Goal: Information Seeking & Learning: Check status

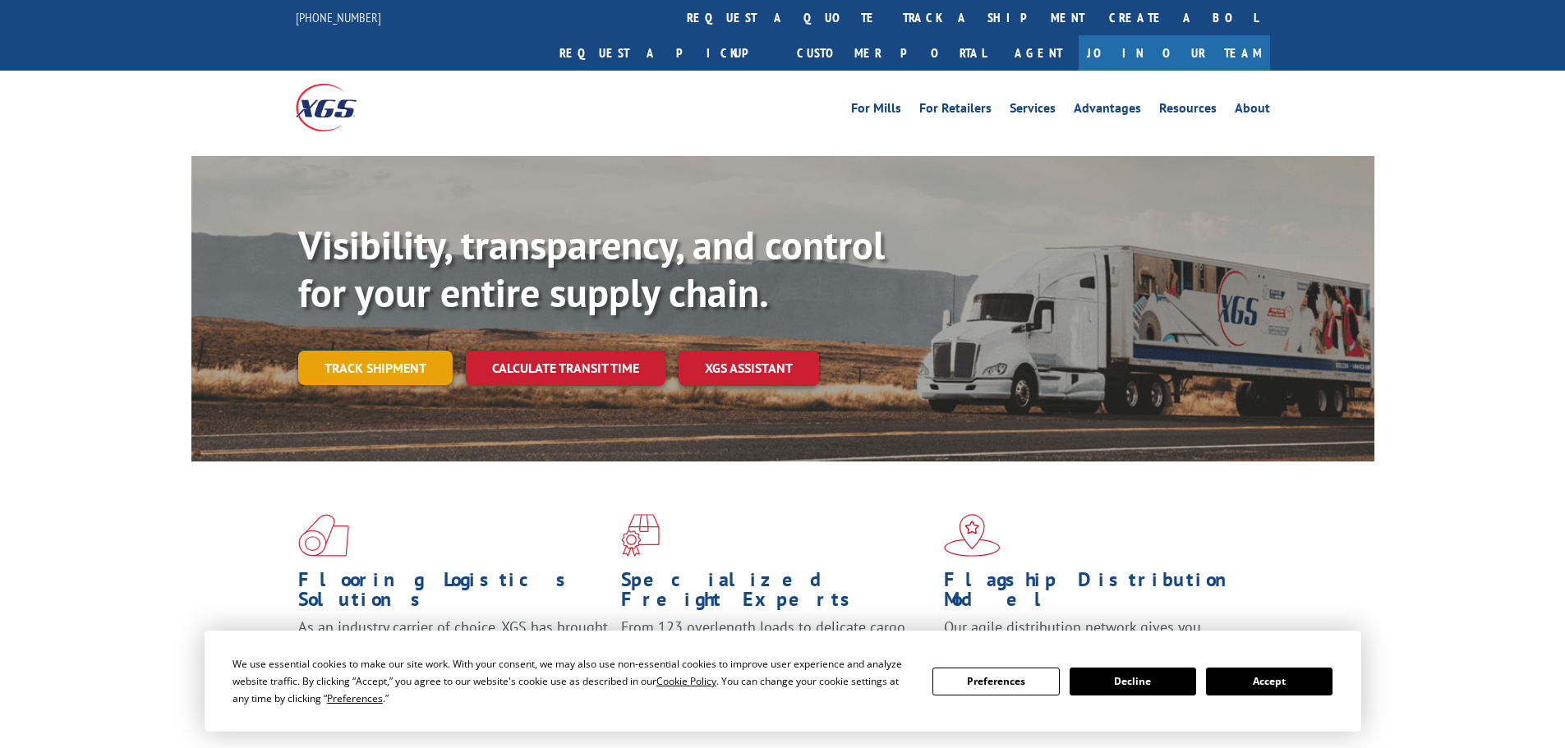
click at [377, 351] on link "Track shipment" at bounding box center [375, 368] width 154 height 34
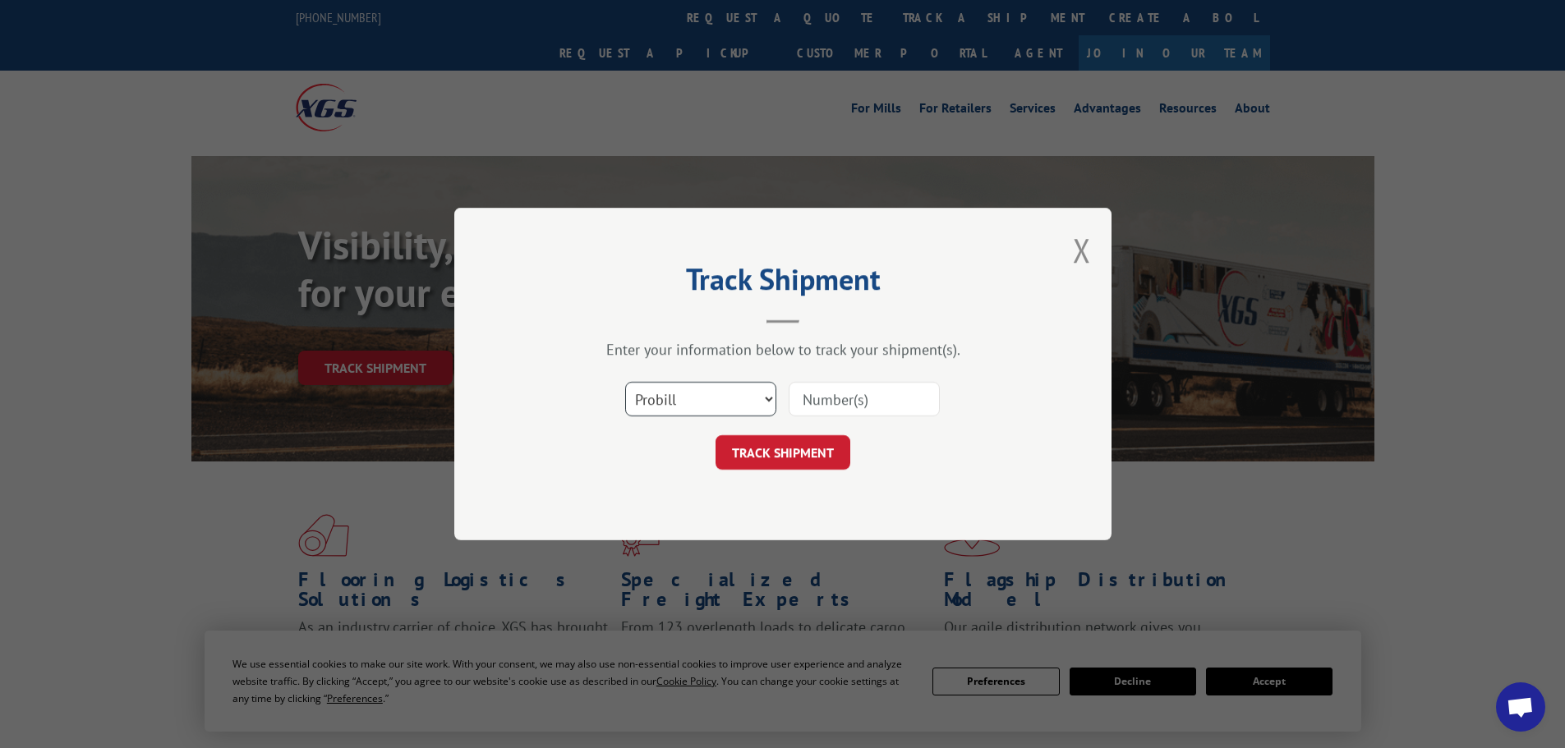
click at [736, 399] on select "Select category... Probill BOL PO" at bounding box center [700, 399] width 151 height 34
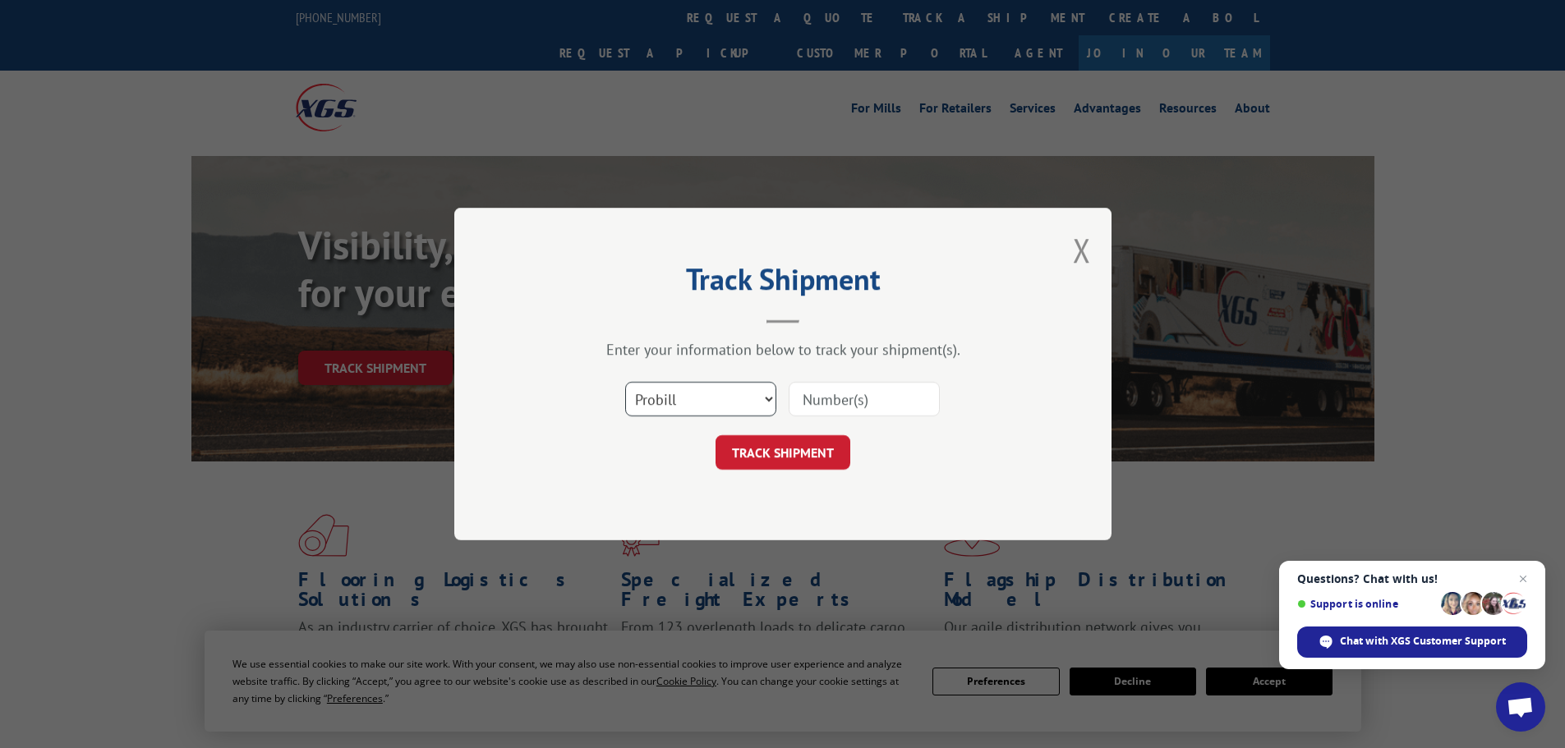
select select "bol"
click at [625, 382] on select "Select category... Probill BOL PO" at bounding box center [700, 399] width 151 height 34
click at [812, 393] on input at bounding box center [863, 399] width 151 height 34
type input "2402331"
click button "TRACK SHIPMENT" at bounding box center [782, 452] width 135 height 34
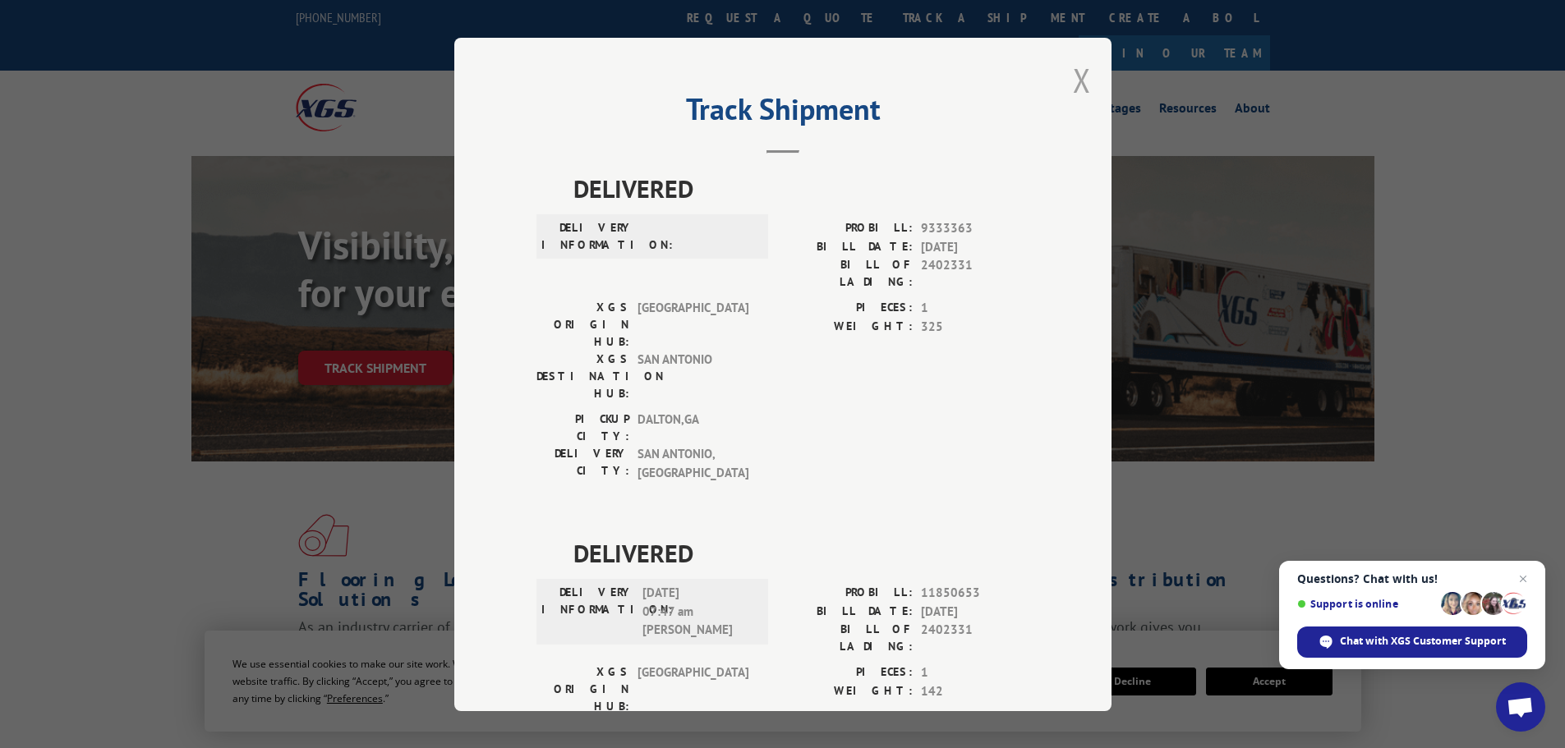
click at [1079, 81] on button "Close modal" at bounding box center [1082, 80] width 18 height 44
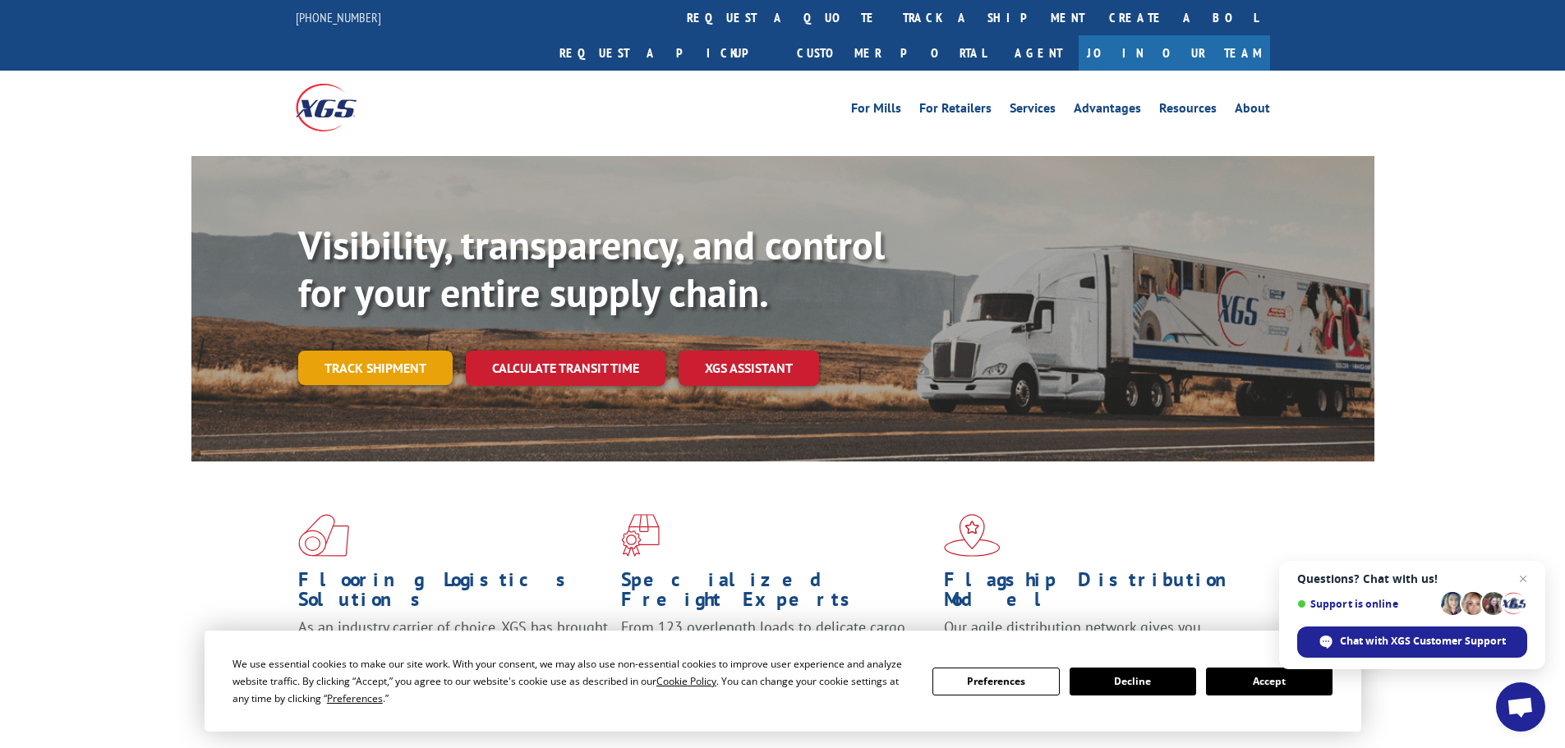
click at [387, 351] on link "Track shipment" at bounding box center [375, 368] width 154 height 34
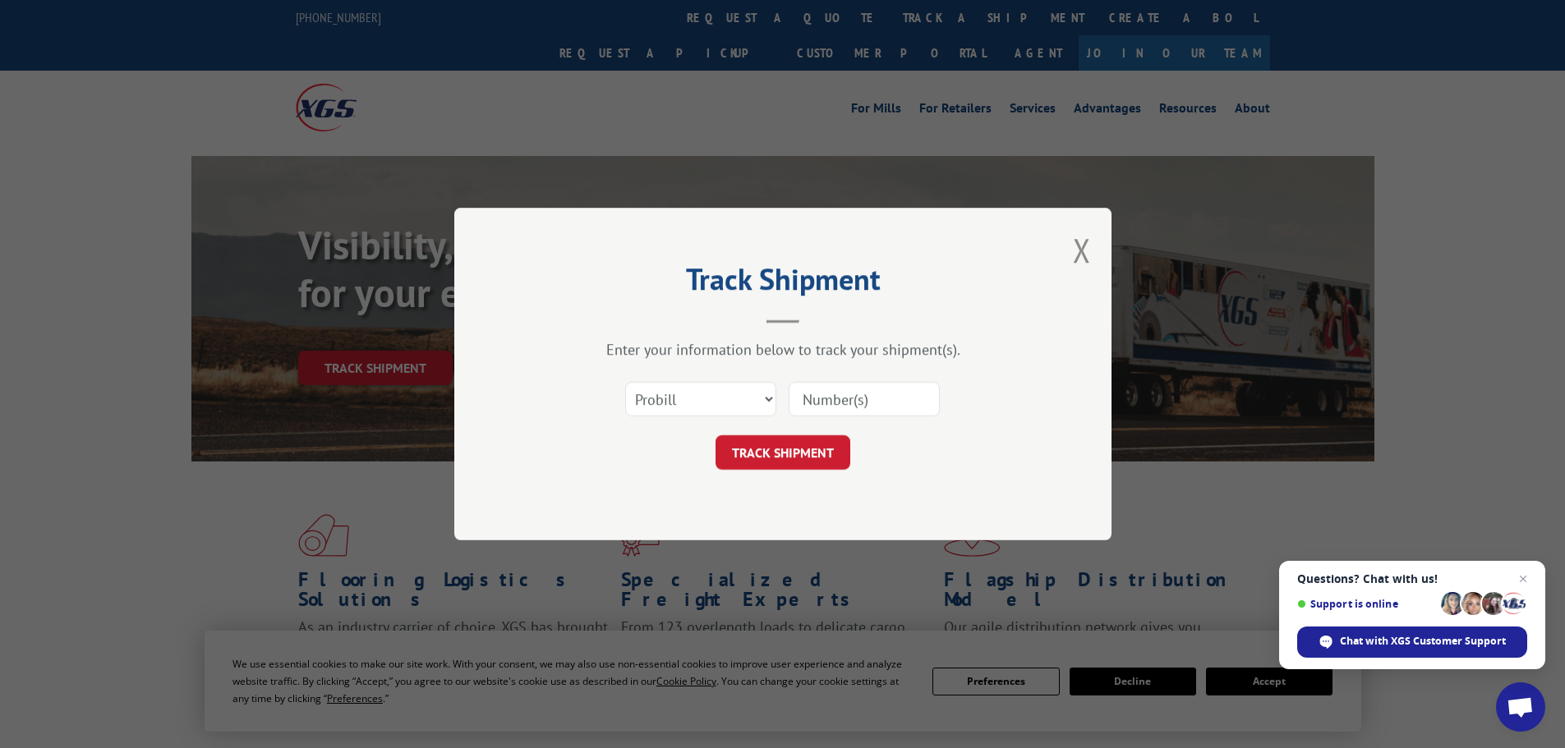
click at [848, 411] on input at bounding box center [863, 399] width 151 height 34
type input "2402331"
click at [821, 449] on button "TRACK SHIPMENT" at bounding box center [782, 452] width 135 height 34
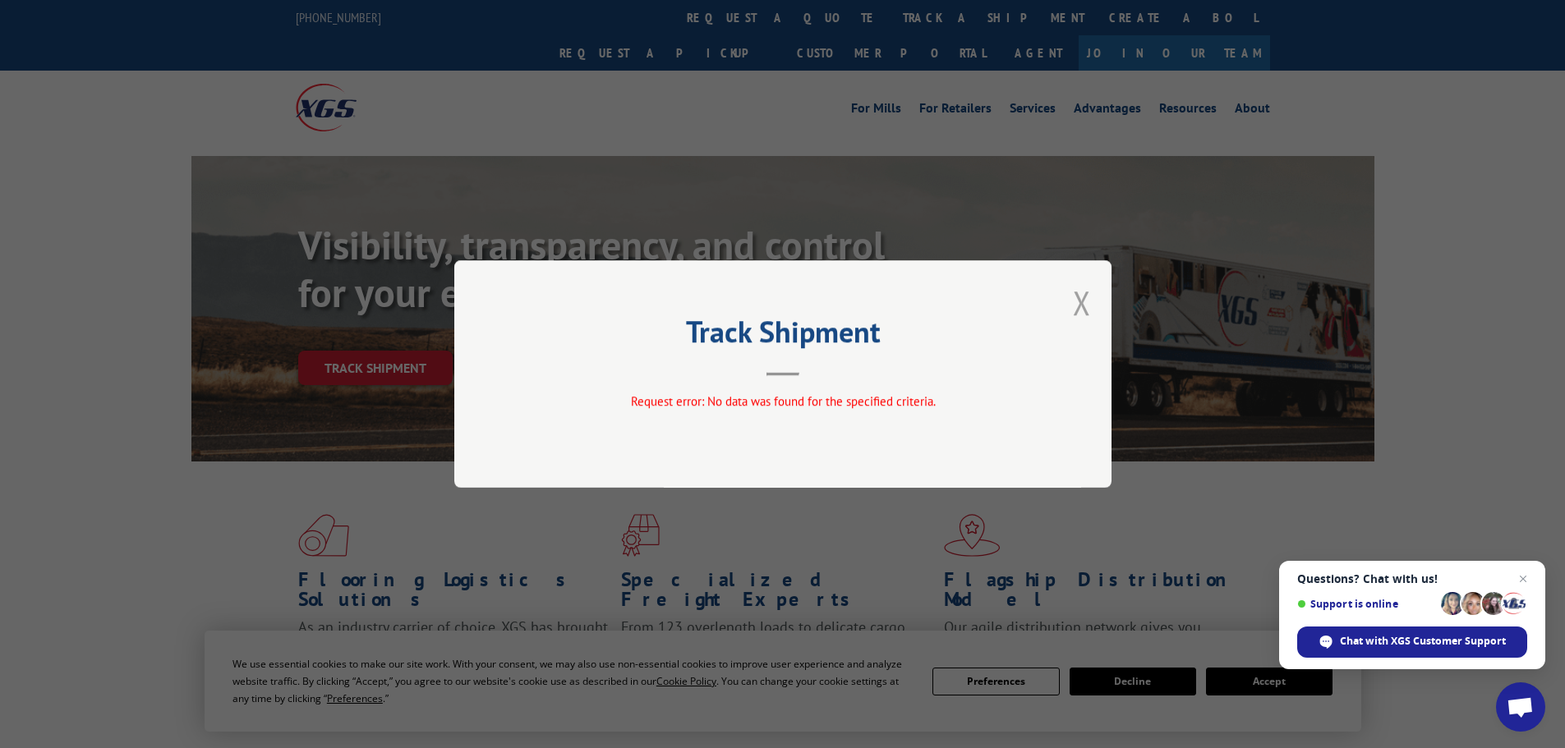
click at [1083, 303] on button "Close modal" at bounding box center [1082, 303] width 18 height 44
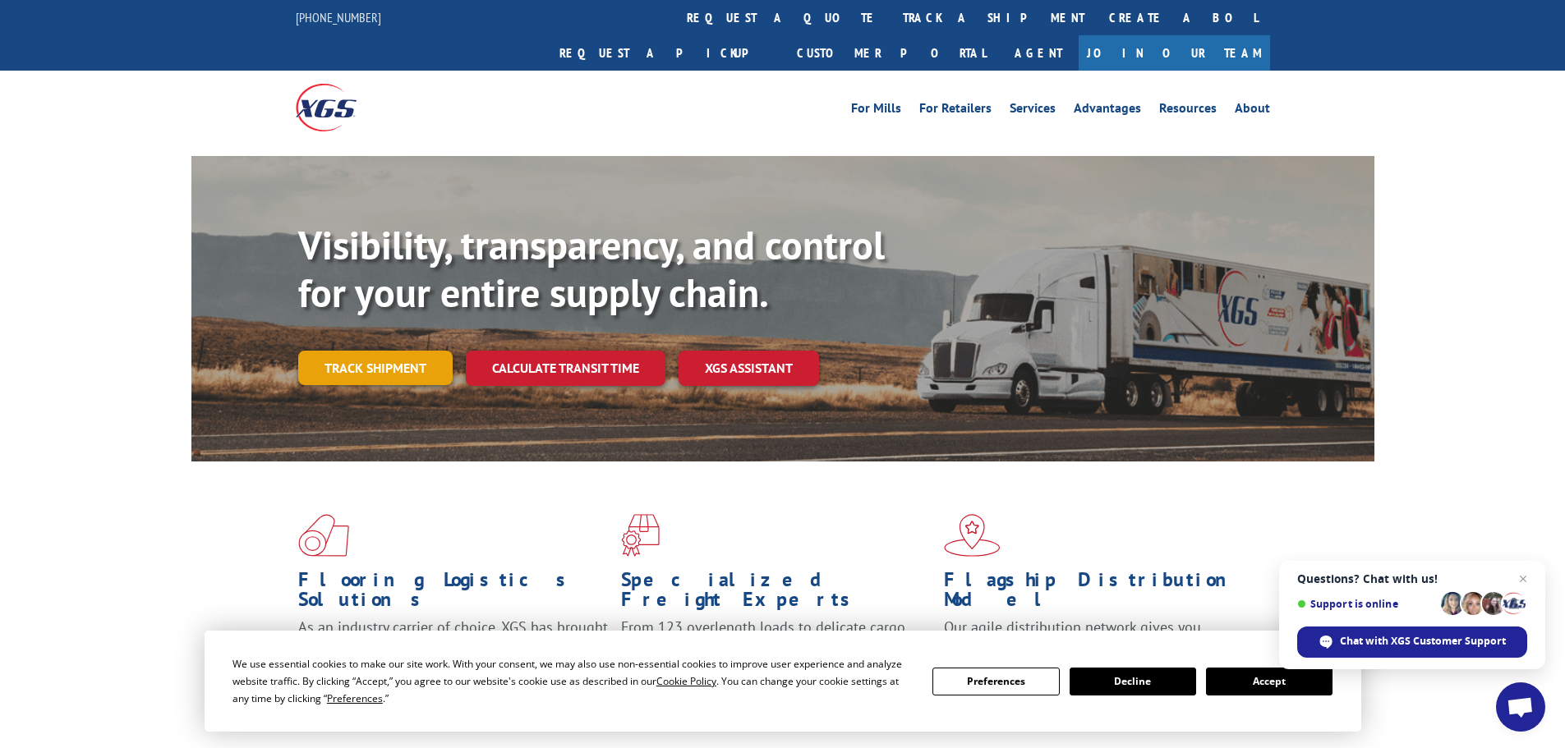
click at [442, 351] on link "Track shipment" at bounding box center [375, 368] width 154 height 34
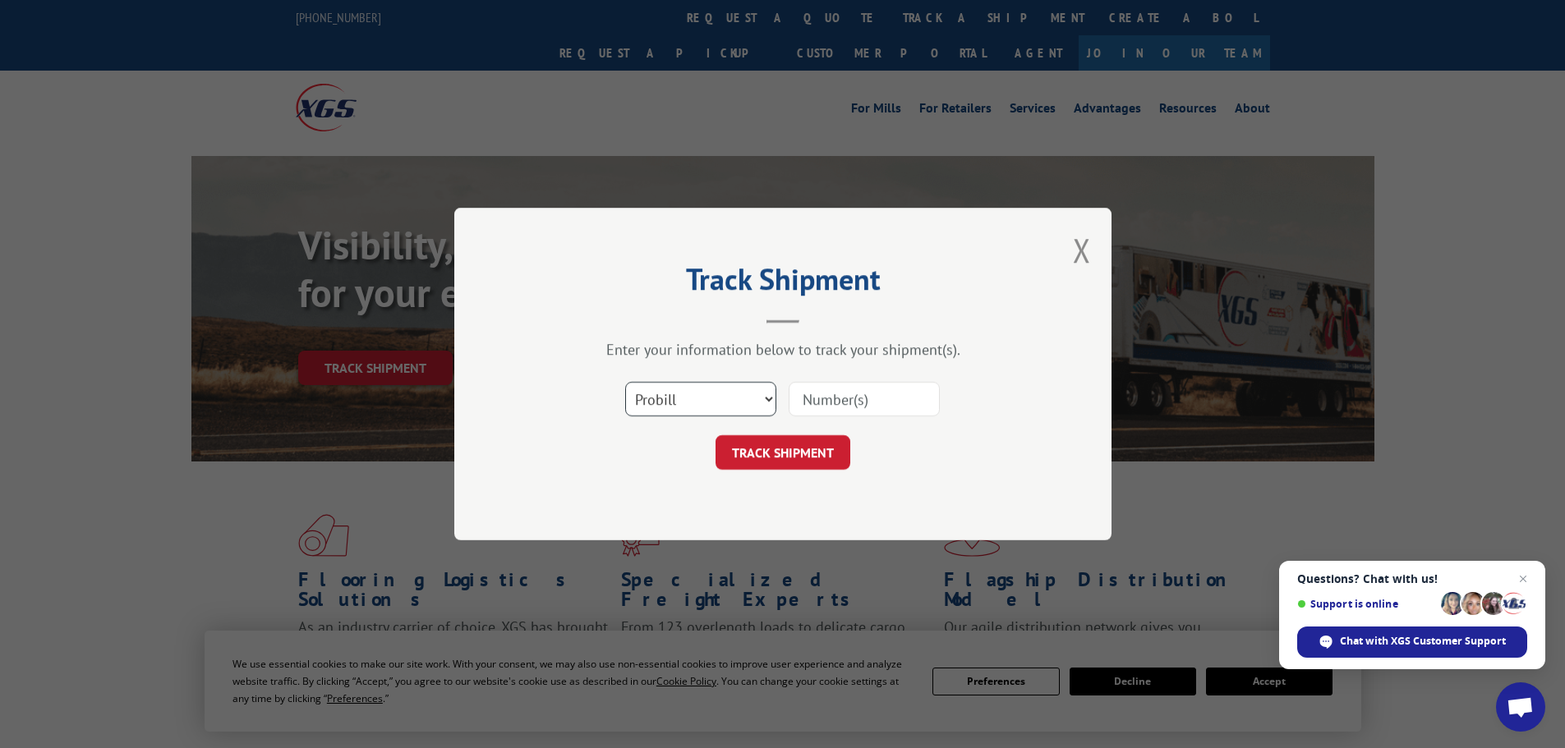
click at [724, 396] on select "Select category... Probill BOL PO" at bounding box center [700, 399] width 151 height 34
select select "bol"
click at [625, 382] on select "Select category... Probill BOL PO" at bounding box center [700, 399] width 151 height 34
click at [829, 406] on input at bounding box center [863, 399] width 151 height 34
type input "2402331"
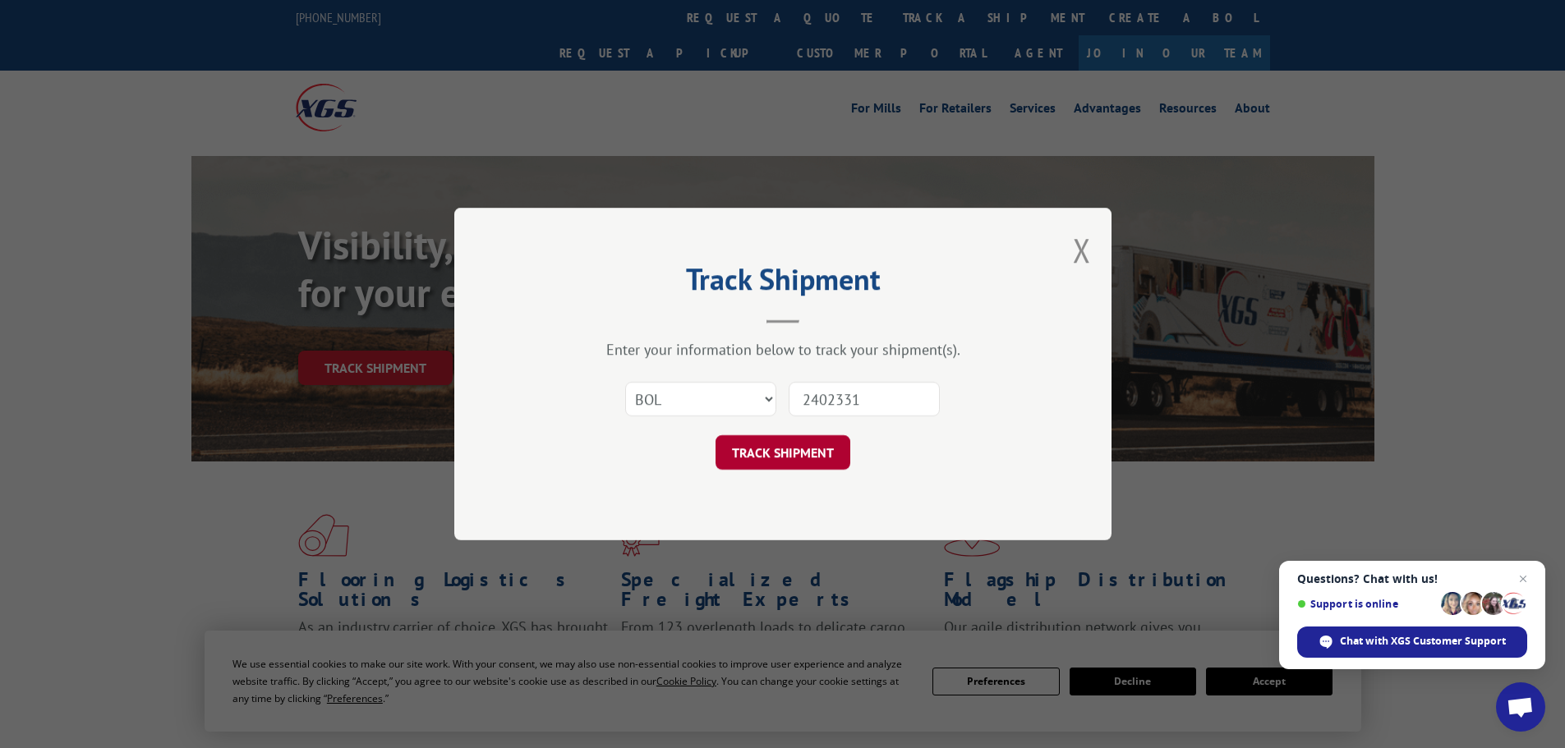
click at [813, 458] on button "TRACK SHIPMENT" at bounding box center [782, 452] width 135 height 34
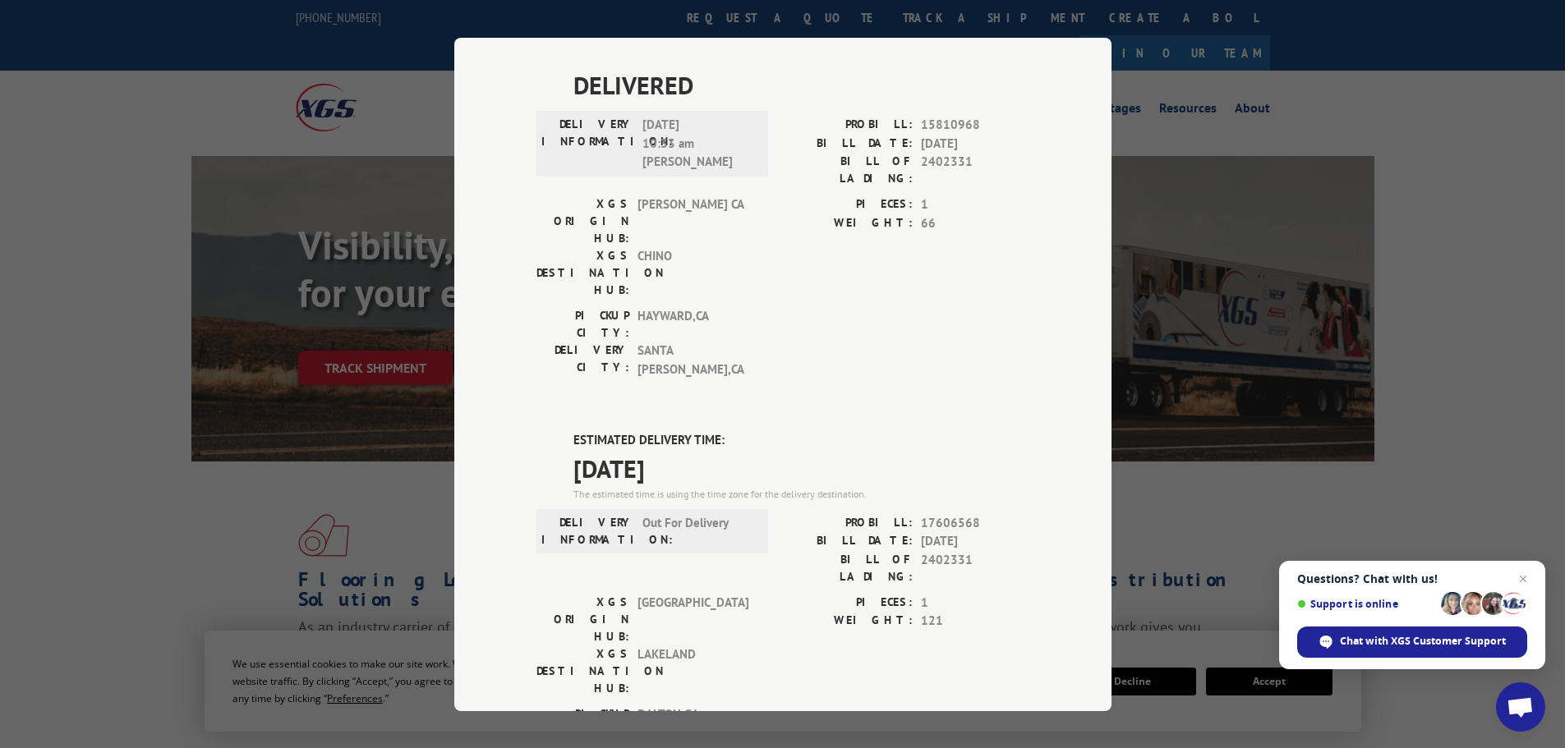
scroll to position [803, 0]
